Goal: Find specific page/section: Find specific page/section

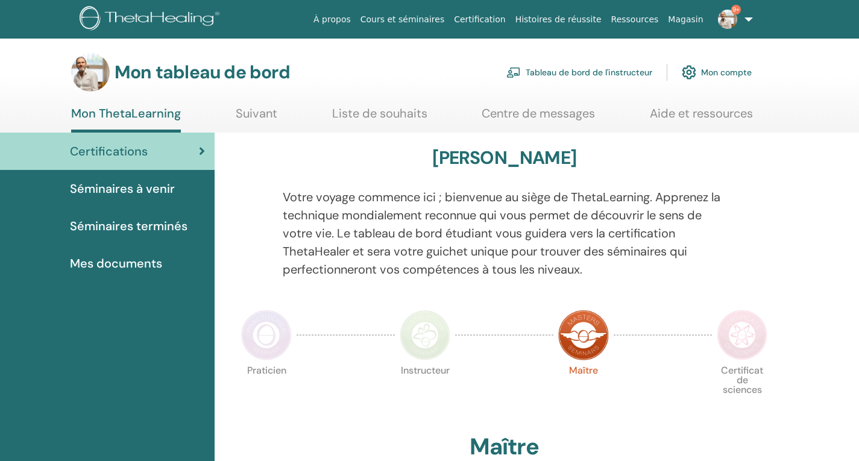
click at [589, 73] on font "Tableau de bord de l'instructeur" at bounding box center [589, 73] width 127 height 11
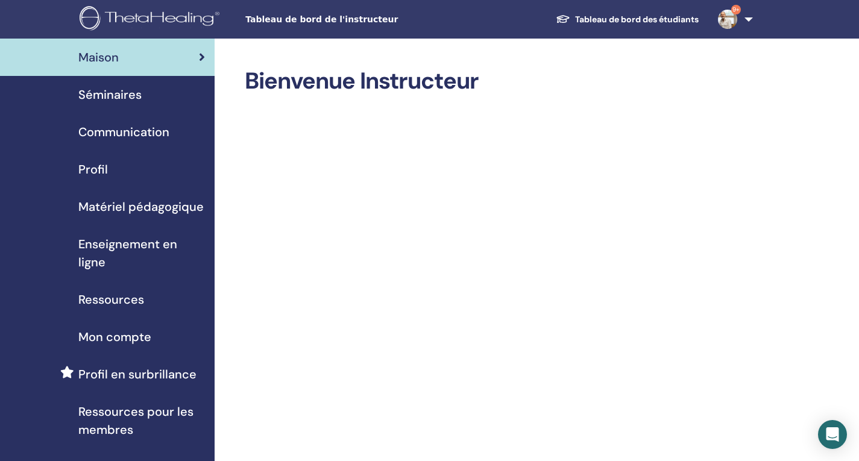
click at [138, 304] on font "Ressources" at bounding box center [111, 300] width 66 height 16
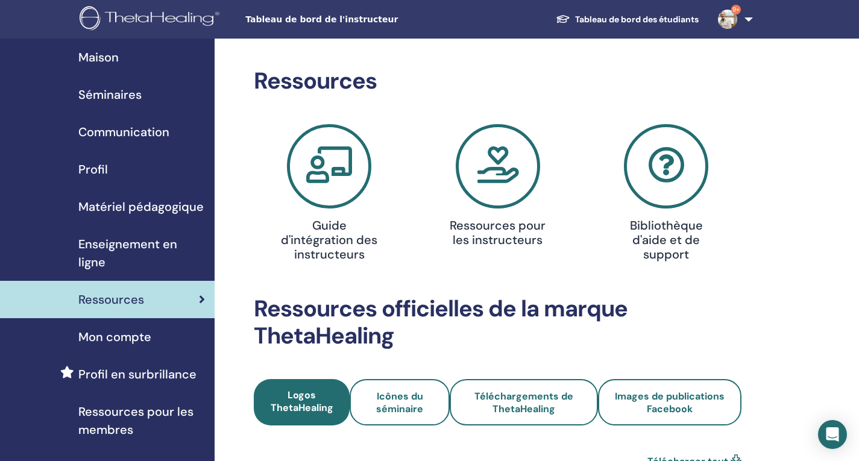
click at [162, 204] on font "Matériel pédagogique" at bounding box center [140, 207] width 125 height 16
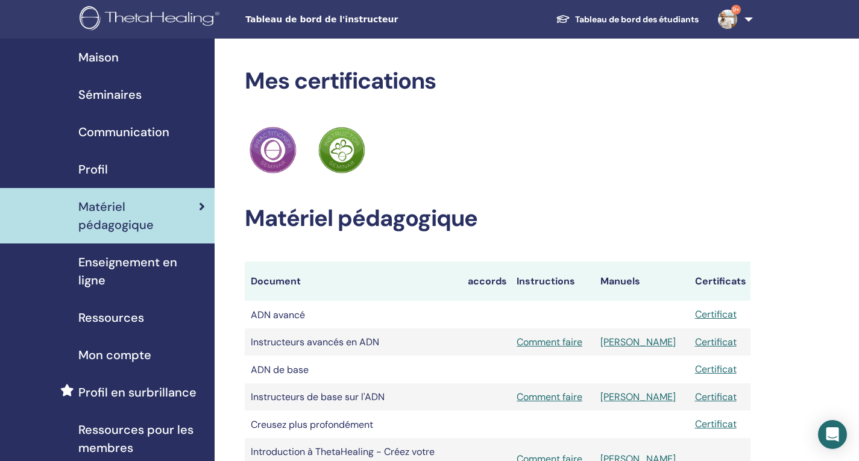
click at [610, 21] on font "Tableau de bord des étudiants" at bounding box center [637, 19] width 124 height 11
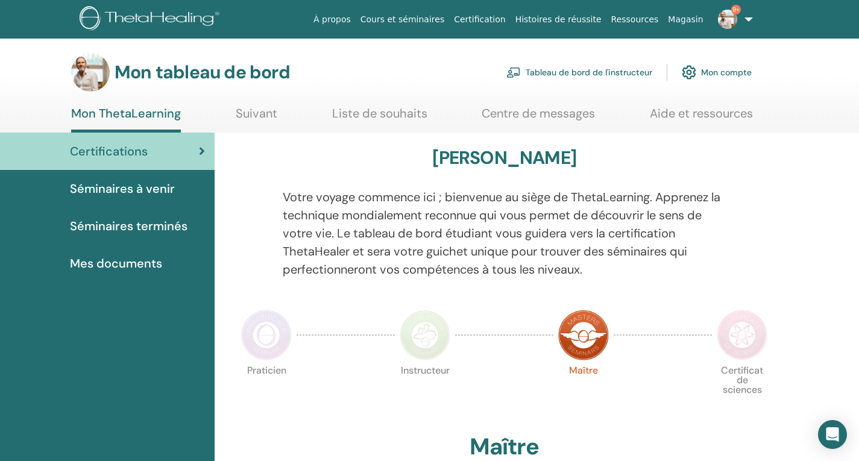
click at [122, 265] on font "Mes documents" at bounding box center [116, 264] width 92 height 16
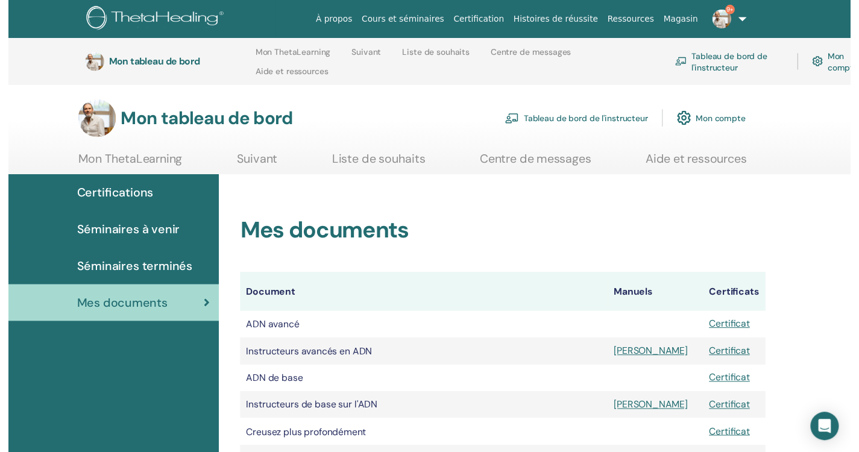
scroll to position [168, 0]
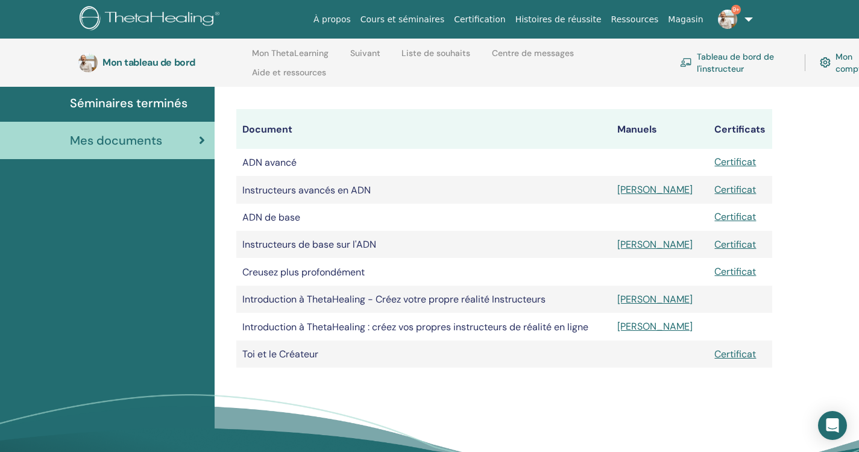
click at [734, 55] on font "Tableau de bord de l'instructeur" at bounding box center [735, 63] width 77 height 22
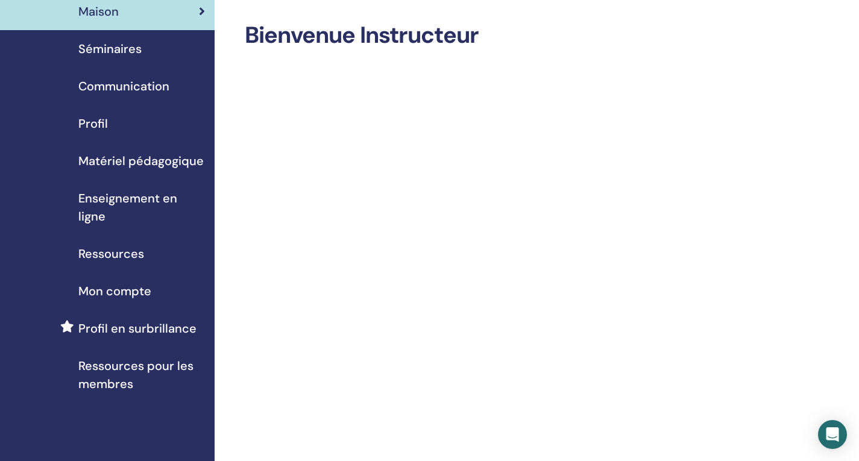
scroll to position [60, 0]
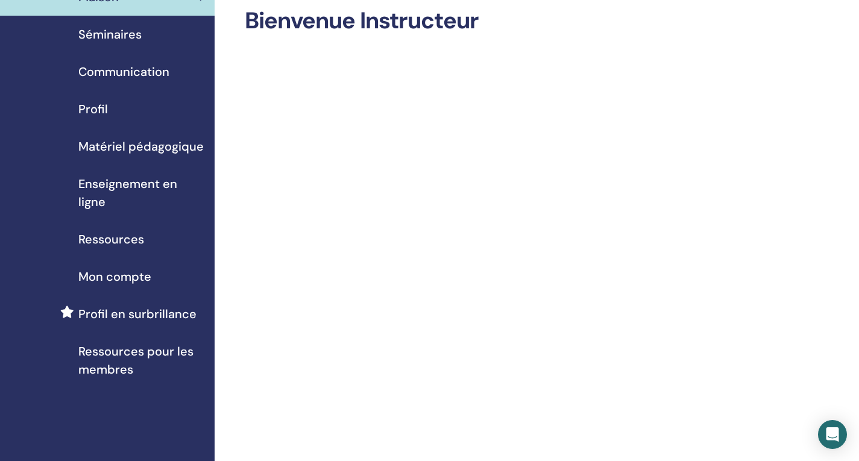
click at [145, 353] on font "Ressources pour les membres" at bounding box center [135, 361] width 115 height 34
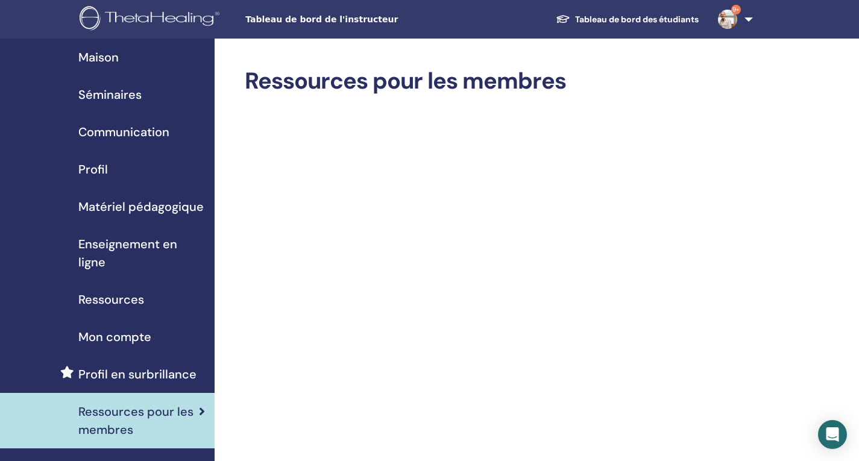
click at [110, 300] on font "Ressources" at bounding box center [111, 300] width 66 height 16
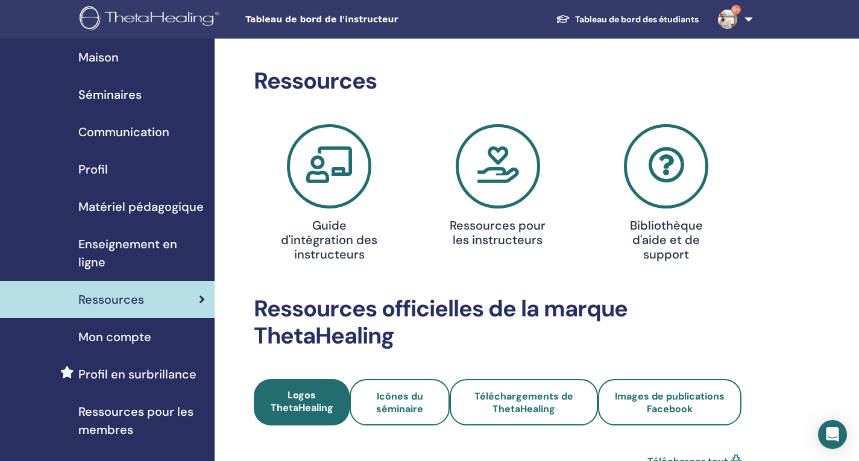
click at [498, 178] on icon at bounding box center [498, 166] width 84 height 84
click at [141, 206] on font "Matériel pédagogique" at bounding box center [140, 207] width 125 height 16
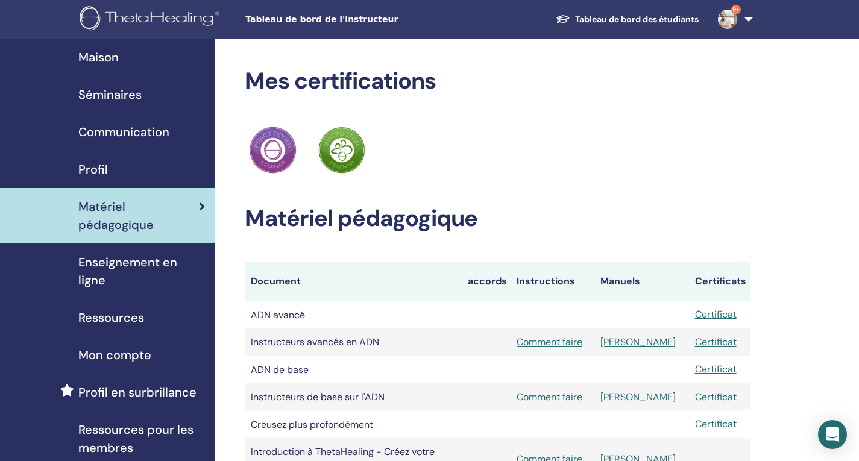
click at [656, 18] on font "Tableau de bord des étudiants" at bounding box center [637, 19] width 124 height 11
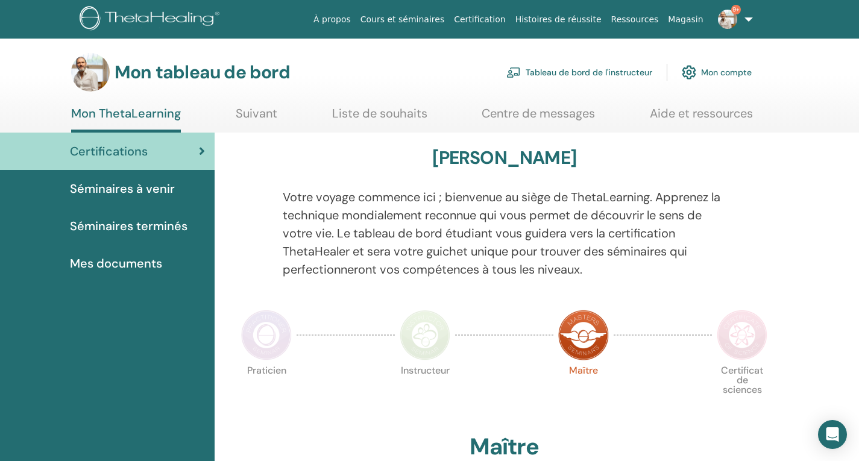
click at [134, 266] on font "Mes documents" at bounding box center [116, 264] width 92 height 16
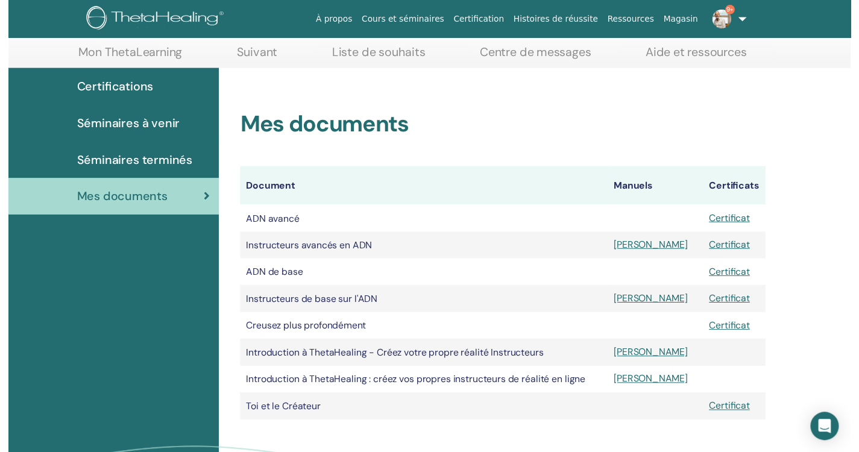
scroll to position [168, 0]
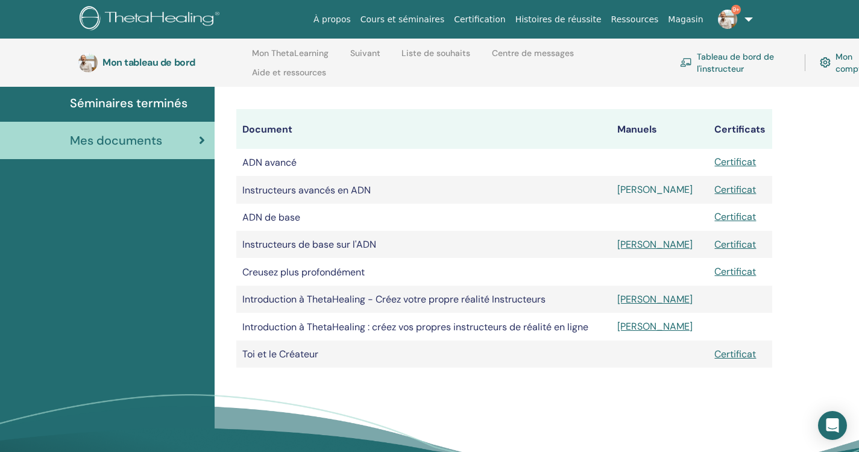
click at [635, 191] on font "[PERSON_NAME]" at bounding box center [655, 189] width 75 height 13
